Goal: Information Seeking & Learning: Compare options

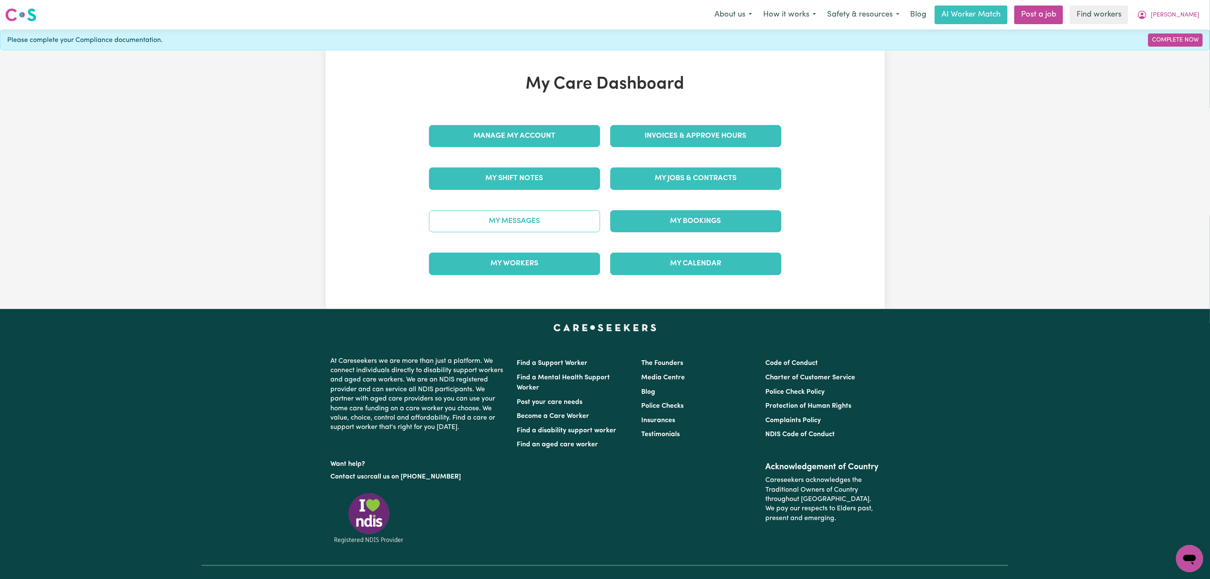
click at [545, 227] on link "My Messages" at bounding box center [514, 221] width 171 height 22
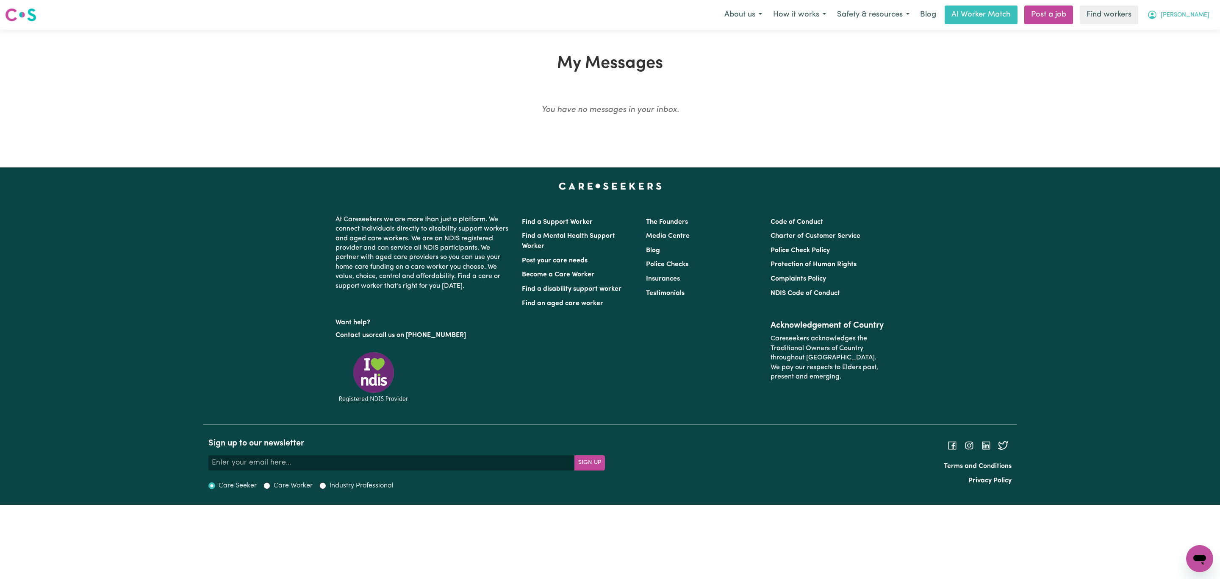
click at [1193, 19] on span "[PERSON_NAME]" at bounding box center [1185, 15] width 49 height 9
click at [1174, 33] on link "My Dashboard" at bounding box center [1180, 33] width 67 height 16
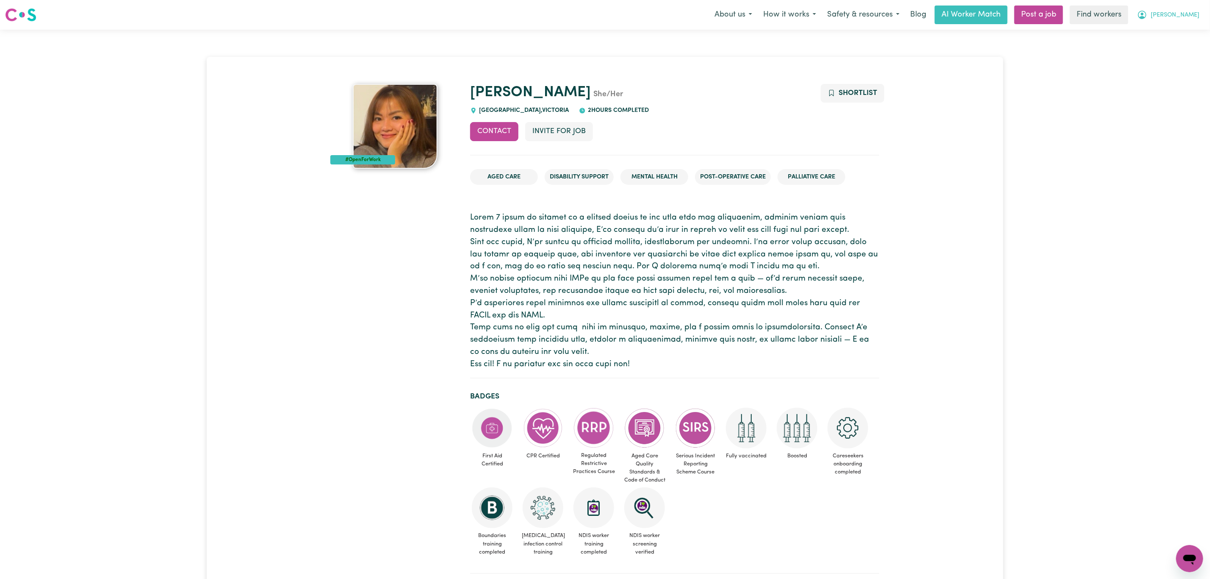
click at [1147, 14] on icon "My Account" at bounding box center [1142, 15] width 10 height 10
click at [1175, 30] on link "My Dashboard" at bounding box center [1171, 33] width 67 height 16
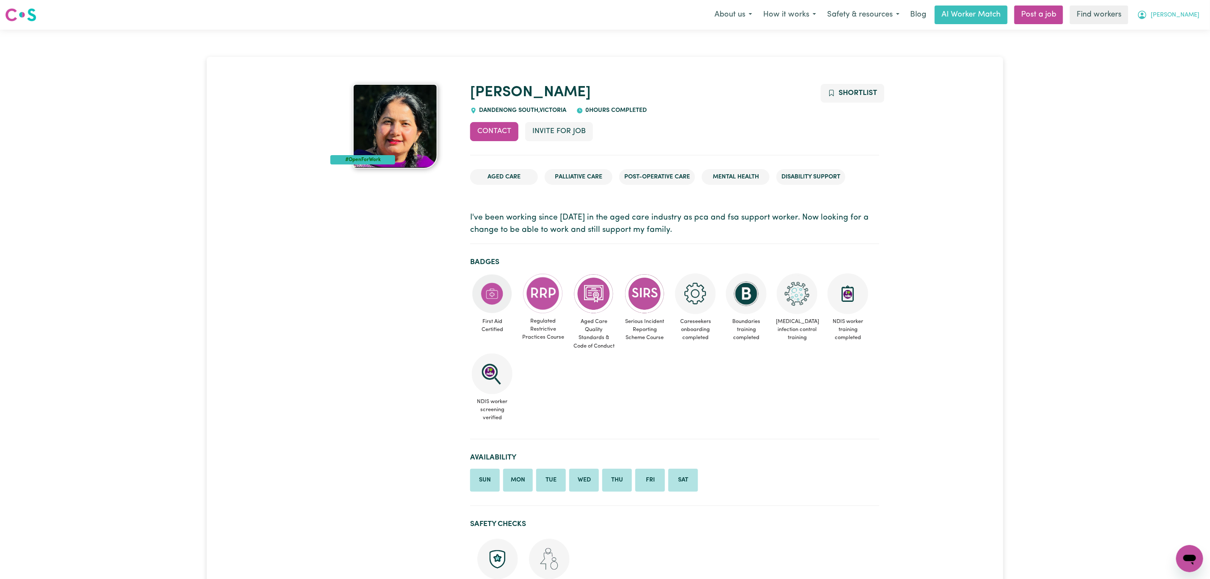
click at [1184, 19] on span "[PERSON_NAME]" at bounding box center [1175, 15] width 49 height 9
click at [1178, 53] on link "Logout" at bounding box center [1171, 49] width 67 height 16
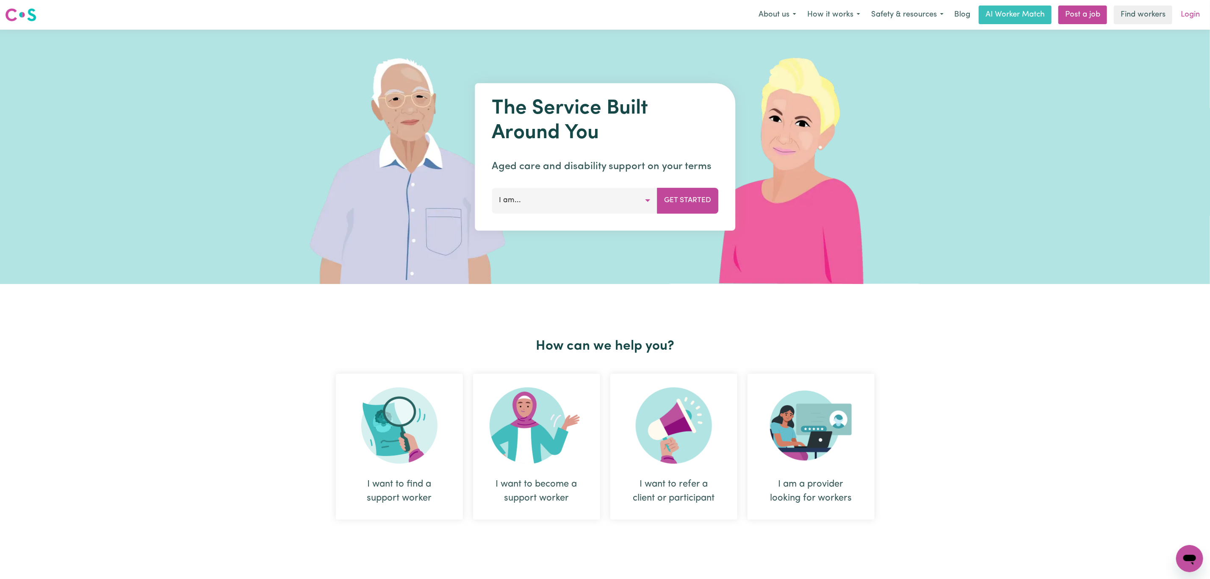
click at [1190, 9] on link "Login" at bounding box center [1190, 15] width 29 height 19
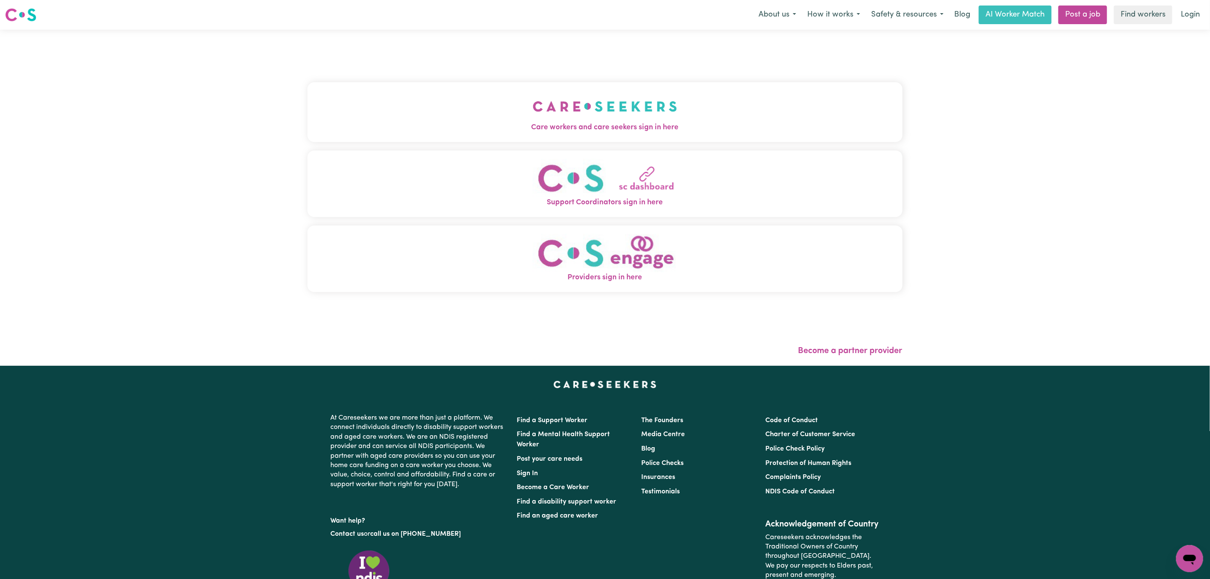
drag, startPoint x: 334, startPoint y: 111, endPoint x: 337, endPoint y: 131, distance: 21.0
click at [334, 111] on button "Care workers and care seekers sign in here" at bounding box center [605, 111] width 595 height 59
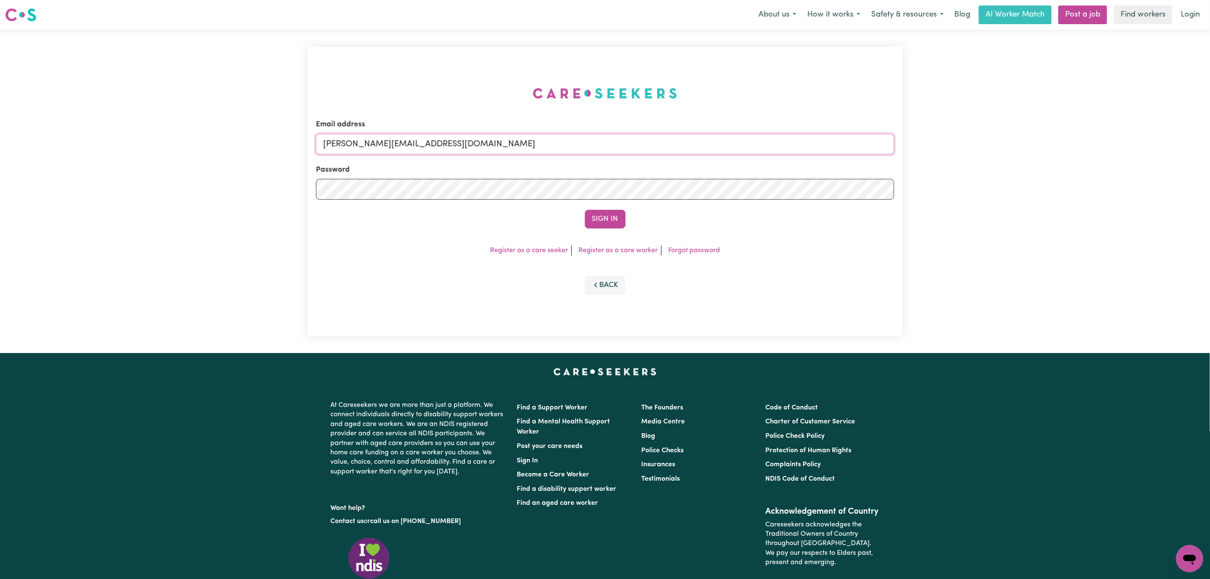
drag, startPoint x: 371, startPoint y: 148, endPoint x: 374, endPoint y: 152, distance: 5.1
click at [371, 148] on input "[PERSON_NAME][EMAIL_ADDRESS][DOMAIN_NAME]" at bounding box center [605, 144] width 578 height 20
click at [771, 190] on form "Email address [EMAIL_ADDRESS][PERSON_NAME][DOMAIN_NAME] Password Sign In" at bounding box center [605, 173] width 578 height 109
click at [379, 148] on input "superuser~ [EMAIL_ADDRESS][DOMAIN_NAME]" at bounding box center [605, 144] width 578 height 20
type input "superuser~[EMAIL_ADDRESS][DOMAIN_NAME]"
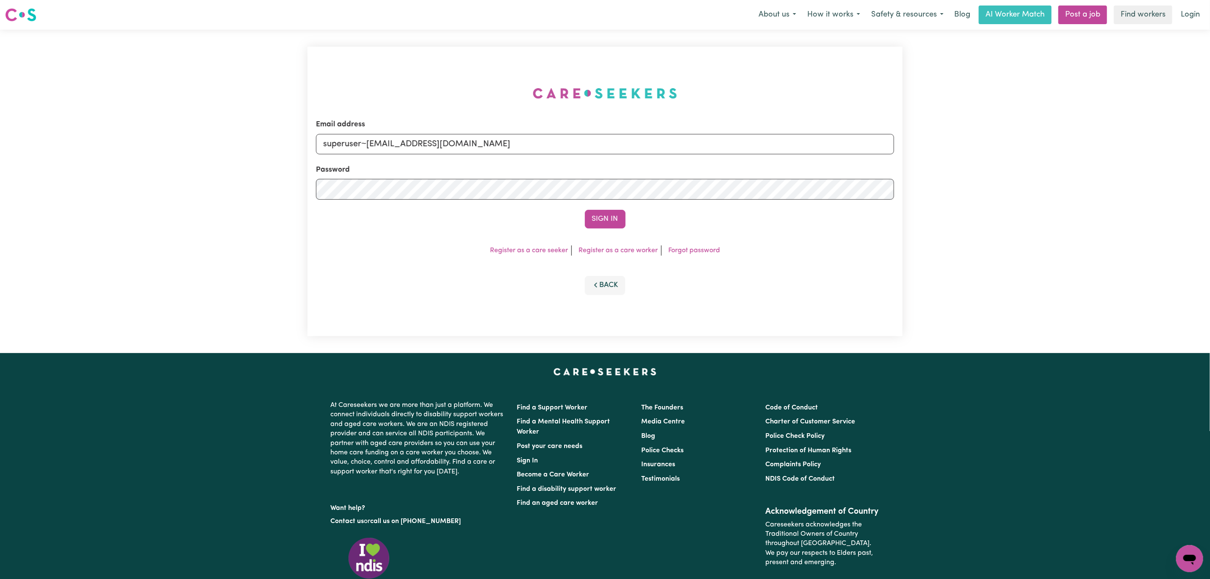
click at [585, 210] on button "Sign In" at bounding box center [605, 219] width 41 height 19
